Goal: Book appointment/travel/reservation

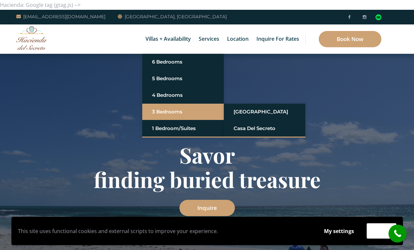
click at [164, 110] on link "3 Bedrooms" at bounding box center [183, 112] width 62 height 12
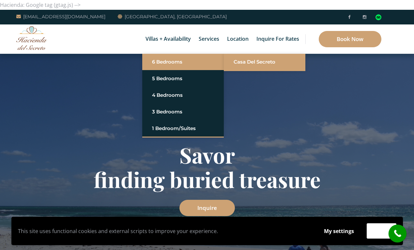
click at [259, 63] on link "Casa del Secreto" at bounding box center [265, 62] width 62 height 12
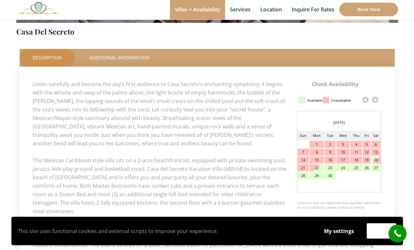
scroll to position [274, 0]
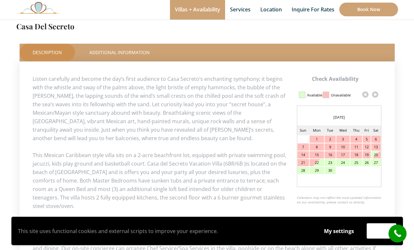
click at [373, 94] on link at bounding box center [376, 95] width 10 height 10
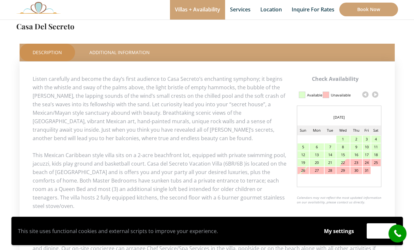
click at [373, 94] on link at bounding box center [376, 95] width 10 height 10
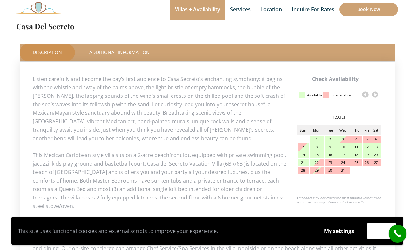
click at [373, 94] on link at bounding box center [376, 95] width 10 height 10
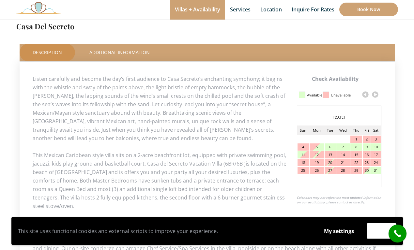
click at [373, 94] on link at bounding box center [376, 95] width 10 height 10
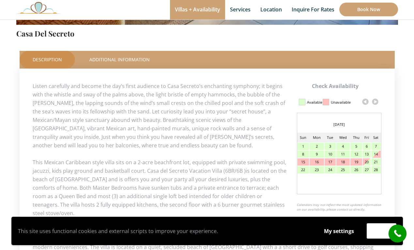
scroll to position [267, 0]
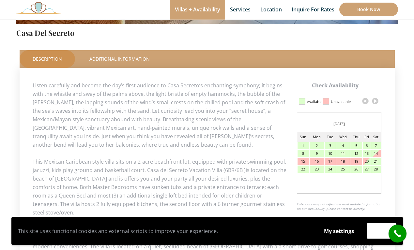
click at [376, 101] on link at bounding box center [376, 101] width 10 height 10
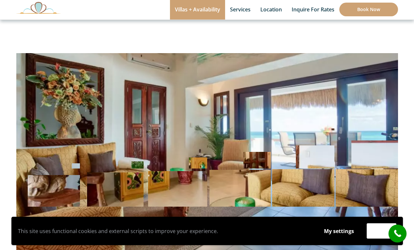
scroll to position [0, 0]
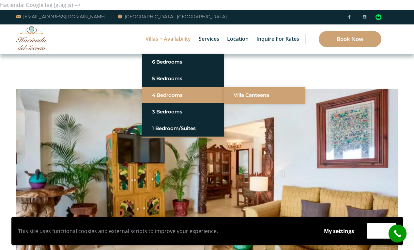
click at [252, 92] on link "Villa Canteena" at bounding box center [265, 95] width 62 height 12
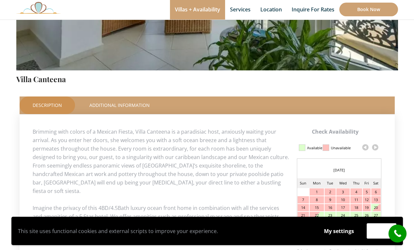
scroll to position [248, 0]
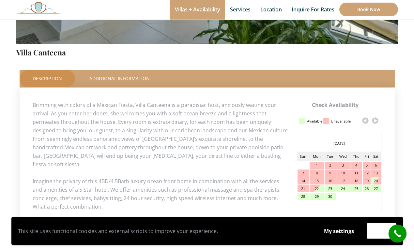
click at [377, 121] on link at bounding box center [376, 121] width 10 height 10
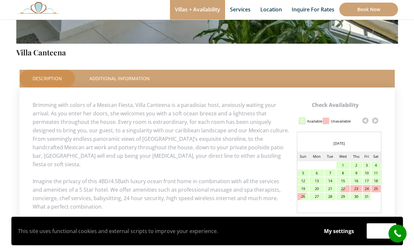
click at [377, 121] on link at bounding box center [376, 121] width 10 height 10
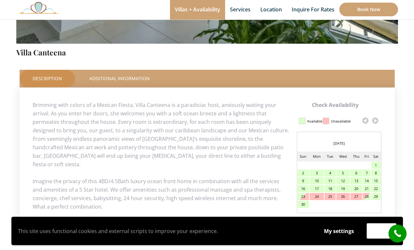
click at [377, 121] on link at bounding box center [376, 121] width 10 height 10
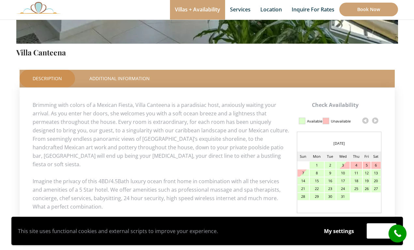
click at [377, 121] on link at bounding box center [376, 121] width 10 height 10
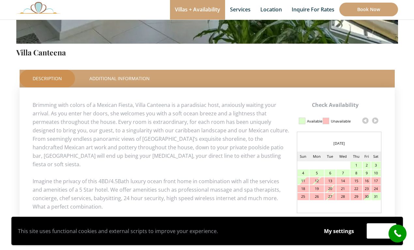
click at [377, 121] on link at bounding box center [376, 121] width 10 height 10
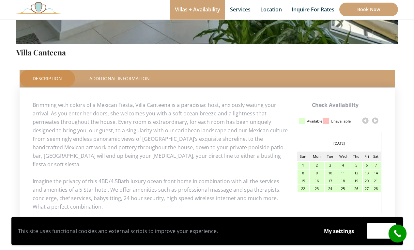
click at [377, 121] on link at bounding box center [376, 121] width 10 height 10
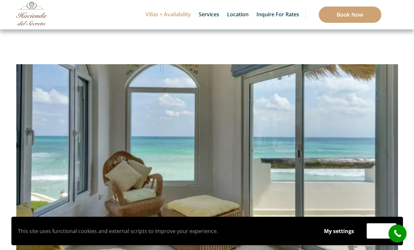
scroll to position [0, 0]
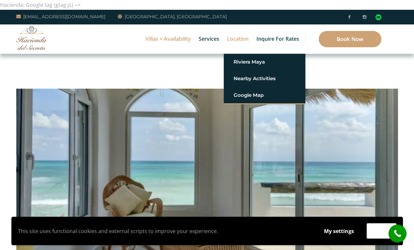
click at [240, 41] on link "Location" at bounding box center [238, 38] width 28 height 29
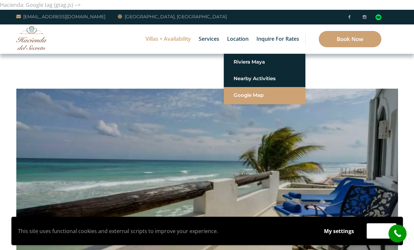
click at [252, 95] on link "Google Map" at bounding box center [265, 95] width 62 height 12
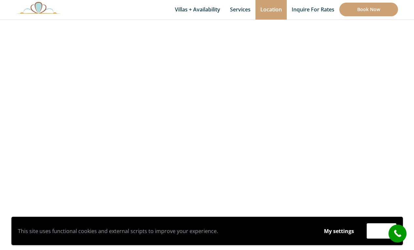
scroll to position [216, 0]
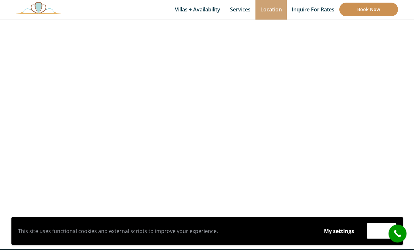
click at [370, 9] on link "Book Now" at bounding box center [369, 10] width 59 height 14
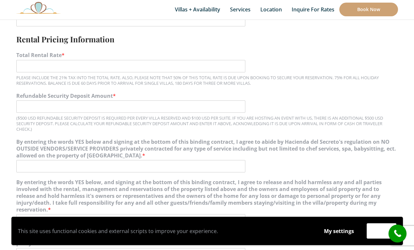
scroll to position [556, 0]
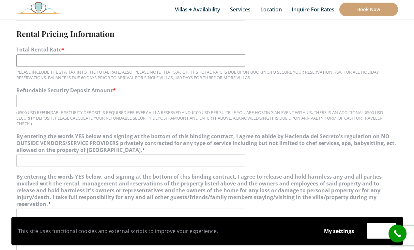
click at [179, 60] on input "Total Rental Rate *" at bounding box center [130, 61] width 229 height 12
click at [331, 52] on label "Total Rental Rate *" at bounding box center [207, 49] width 382 height 7
click at [246, 55] on input "Total Rental Rate *" at bounding box center [130, 61] width 229 height 12
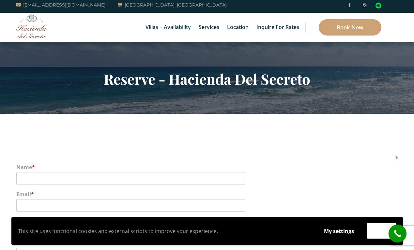
scroll to position [0, 0]
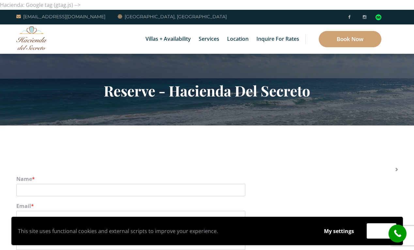
click at [324, 180] on label "Name *" at bounding box center [207, 179] width 382 height 7
click at [246, 184] on input "Name *" at bounding box center [130, 190] width 229 height 12
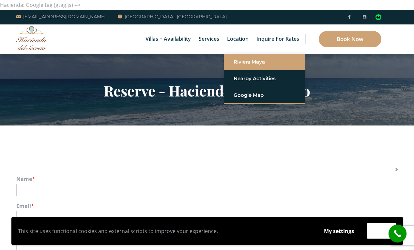
click at [254, 63] on link "Riviera Maya" at bounding box center [265, 62] width 62 height 12
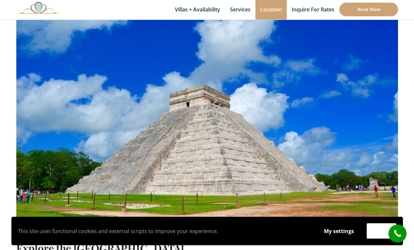
scroll to position [184, 0]
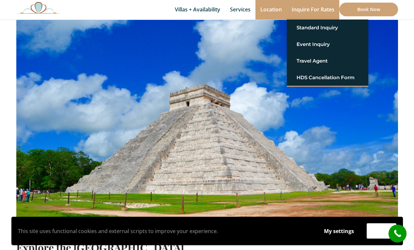
click at [316, 8] on link "Inquire for Rates" at bounding box center [313, 10] width 53 height 20
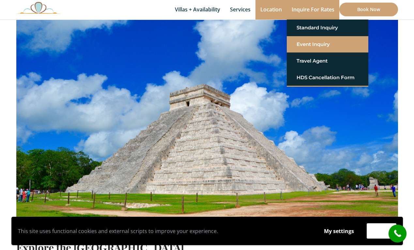
click at [315, 43] on link "Event Inquiry" at bounding box center [328, 45] width 62 height 12
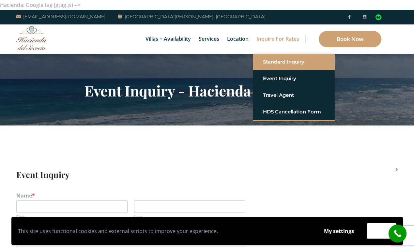
click at [292, 62] on link "Standard Inquiry" at bounding box center [294, 62] width 62 height 12
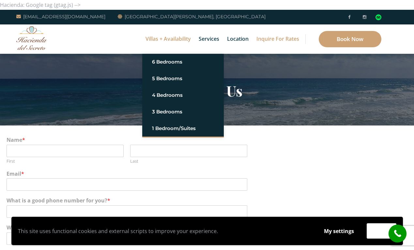
click at [179, 41] on link "Villas + Availability" at bounding box center [168, 38] width 52 height 29
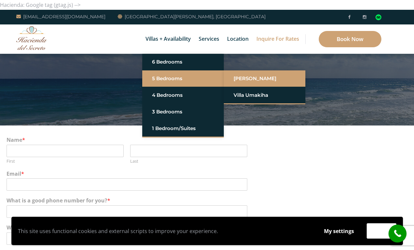
click at [250, 76] on link "[PERSON_NAME]" at bounding box center [265, 79] width 62 height 12
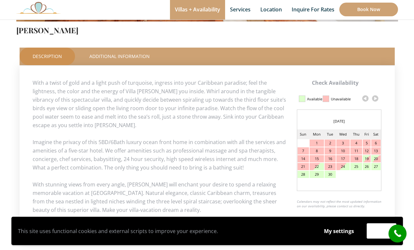
scroll to position [274, 0]
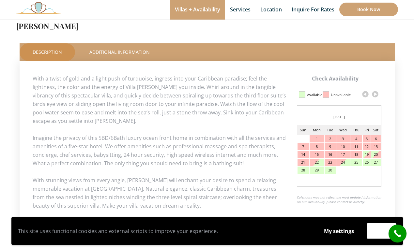
click at [377, 93] on link at bounding box center [376, 94] width 10 height 10
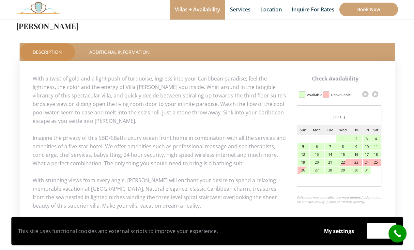
click at [377, 93] on link at bounding box center [376, 94] width 10 height 10
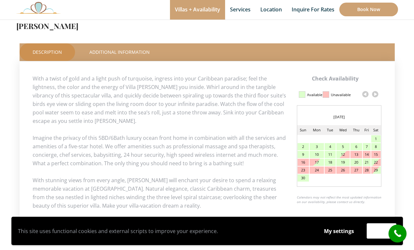
click at [377, 93] on link at bounding box center [376, 94] width 10 height 10
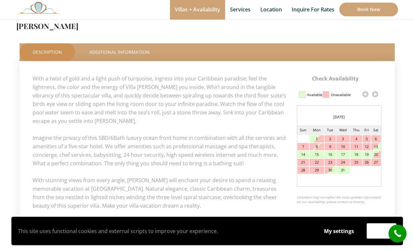
scroll to position [120, 0]
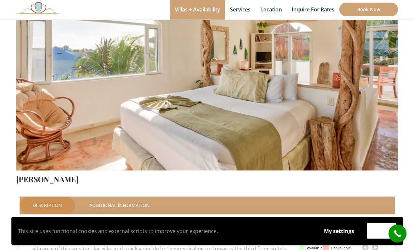
click at [377, 93] on img at bounding box center [207, 45] width 382 height 255
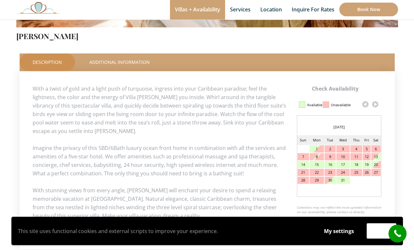
scroll to position [273, 0]
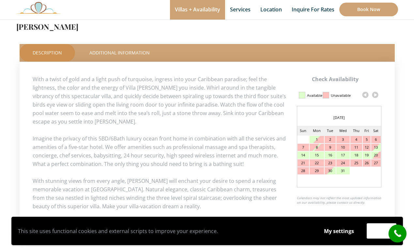
click at [377, 95] on link at bounding box center [376, 95] width 10 height 10
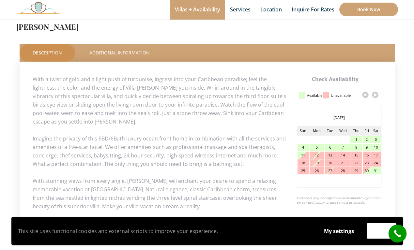
click at [377, 95] on link at bounding box center [376, 95] width 10 height 10
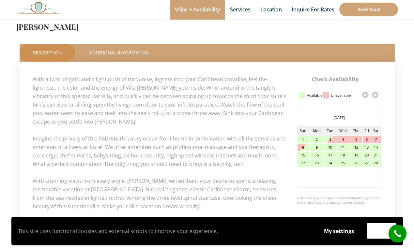
click at [377, 95] on link at bounding box center [376, 95] width 10 height 10
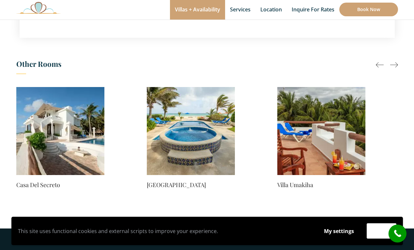
scroll to position [467, 0]
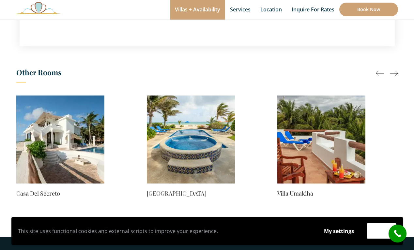
click at [395, 72] on div at bounding box center [395, 74] width 8 height 8
click at [396, 73] on div at bounding box center [395, 74] width 8 height 8
click at [379, 72] on div at bounding box center [380, 74] width 8 height 8
click at [79, 141] on img at bounding box center [60, 140] width 88 height 88
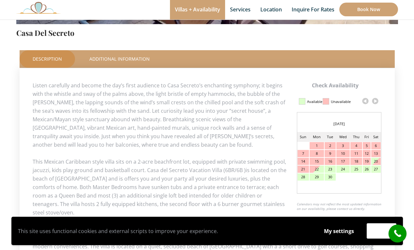
scroll to position [270, 0]
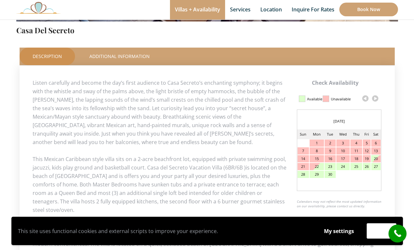
click at [376, 100] on link at bounding box center [376, 99] width 10 height 10
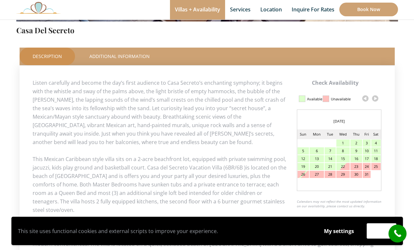
click at [377, 101] on link at bounding box center [376, 99] width 10 height 10
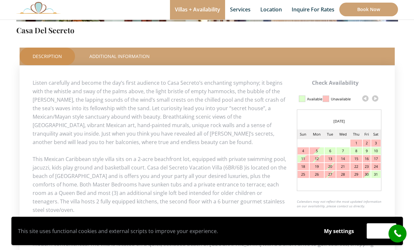
click at [377, 101] on link at bounding box center [376, 99] width 10 height 10
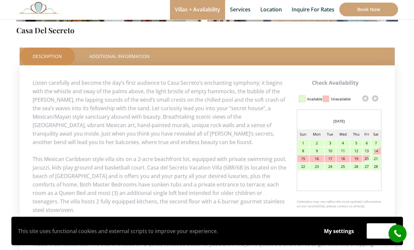
click at [377, 101] on link at bounding box center [376, 99] width 10 height 10
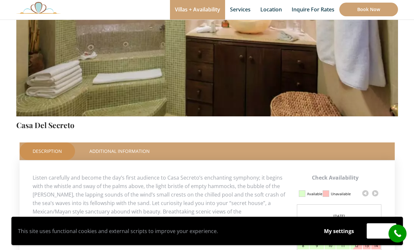
scroll to position [21, 0]
